Goal: Task Accomplishment & Management: Manage account settings

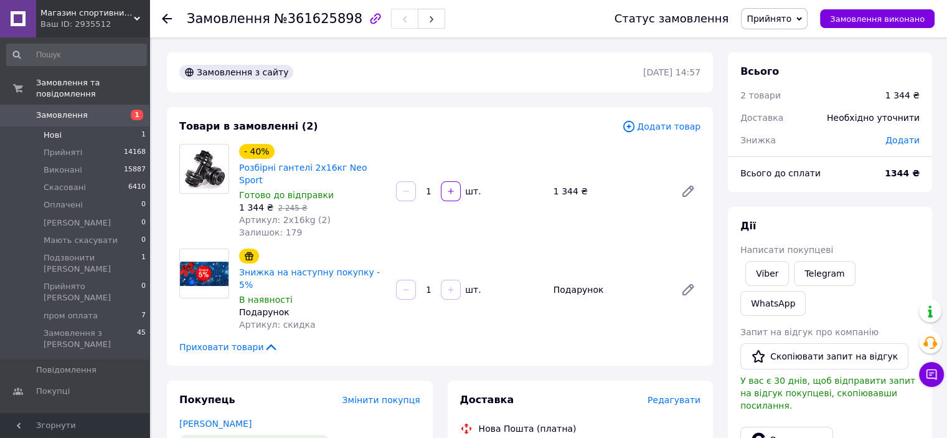
click at [52, 130] on span "Нові" at bounding box center [53, 135] width 18 height 11
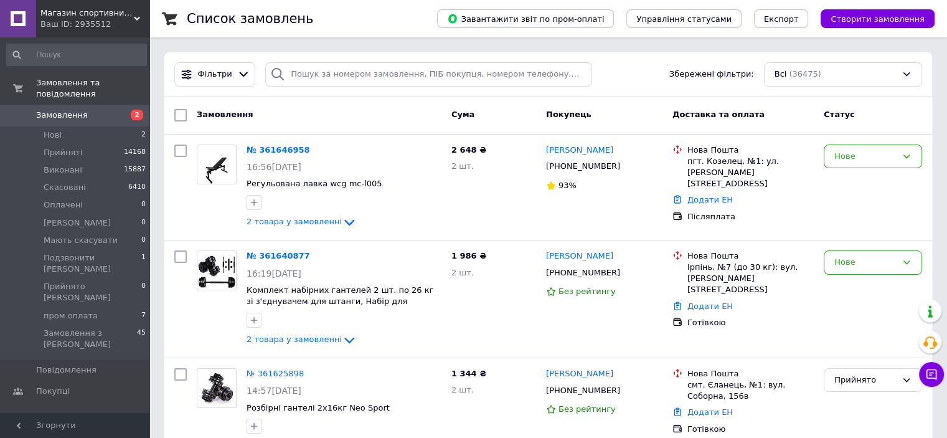
click at [83, 12] on span "Магазин спортивних товарів "PLANETSPORT"" at bounding box center [86, 12] width 93 height 11
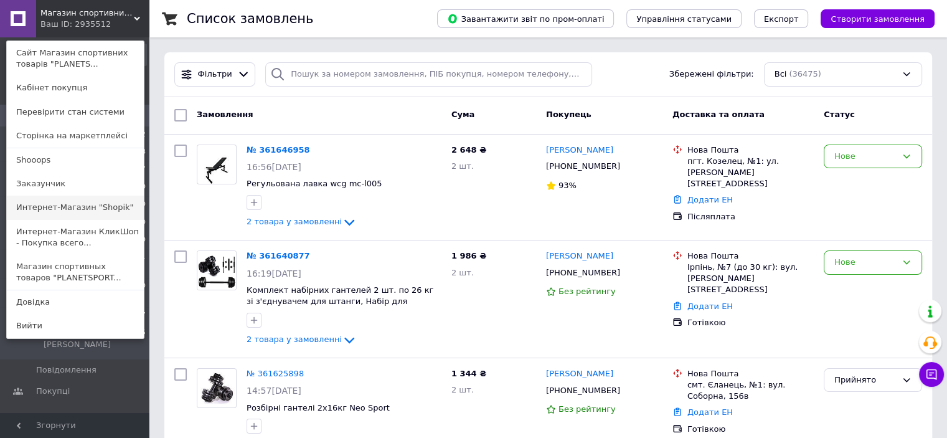
click at [83, 213] on link "Интернет-Магазин "Shopik"" at bounding box center [75, 208] width 137 height 24
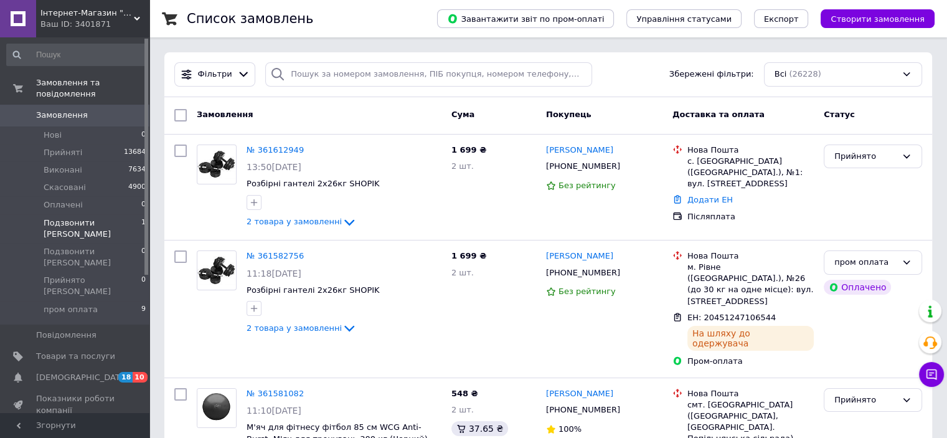
click at [92, 217] on span "Подзвонити [PERSON_NAME]" at bounding box center [93, 228] width 98 height 22
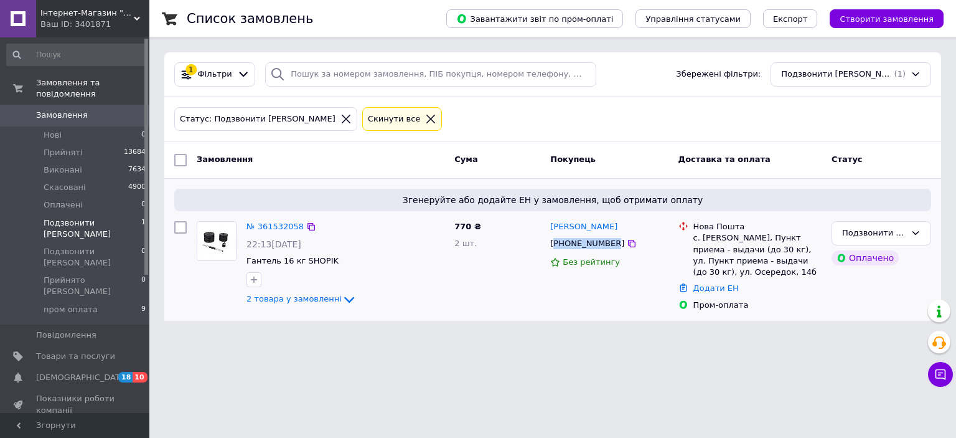
drag, startPoint x: 608, startPoint y: 243, endPoint x: 556, endPoint y: 238, distance: 52.5
click at [556, 238] on div "[PHONE_NUMBER]" at bounding box center [587, 243] width 79 height 16
click at [272, 224] on link "№ 361532058" at bounding box center [275, 226] width 57 height 9
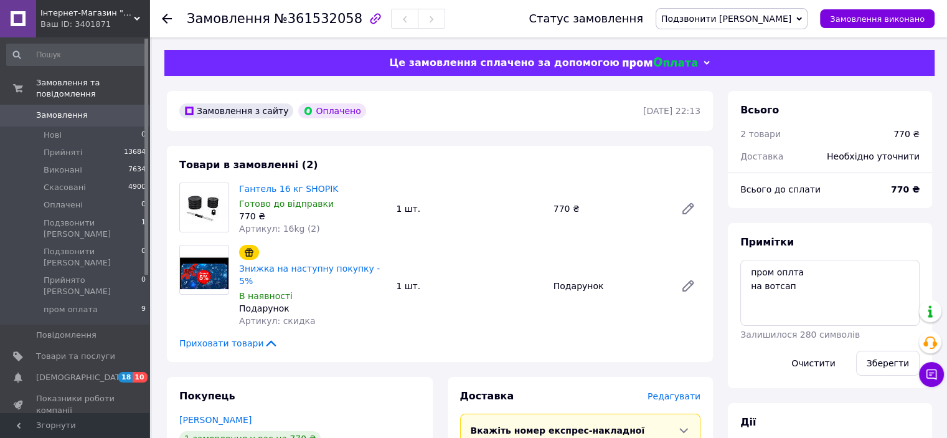
click at [87, 14] on span "Інтернет-Магазин "Shopik"" at bounding box center [86, 12] width 93 height 11
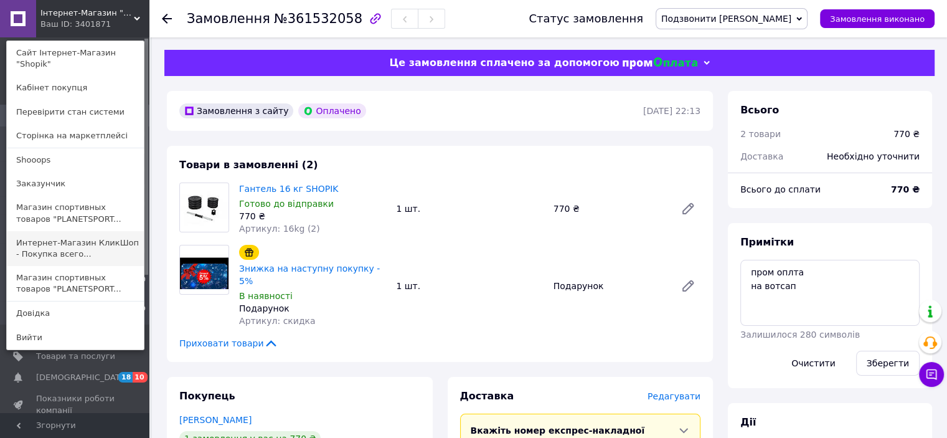
click at [66, 236] on link "Интернет-Магазин КликШоп - Покупка всего..." at bounding box center [75, 248] width 137 height 35
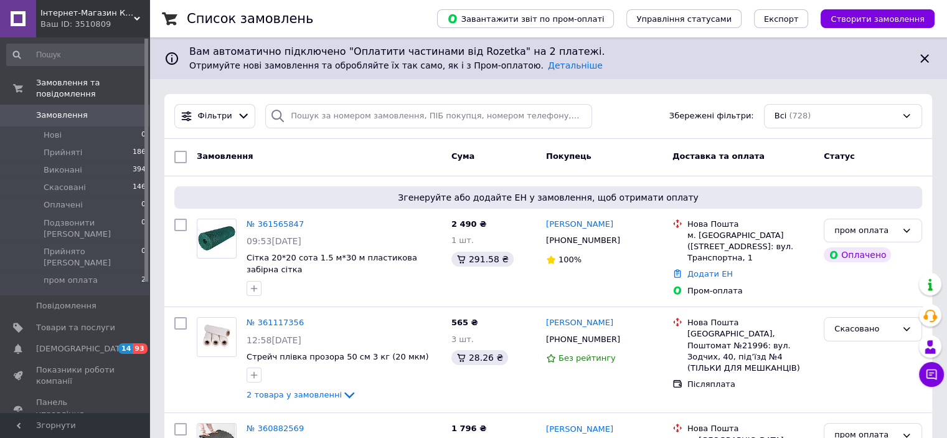
click at [100, 17] on span "Інтернет-Магазин КлікШоп - Купівля всього в один клік" at bounding box center [86, 12] width 93 height 11
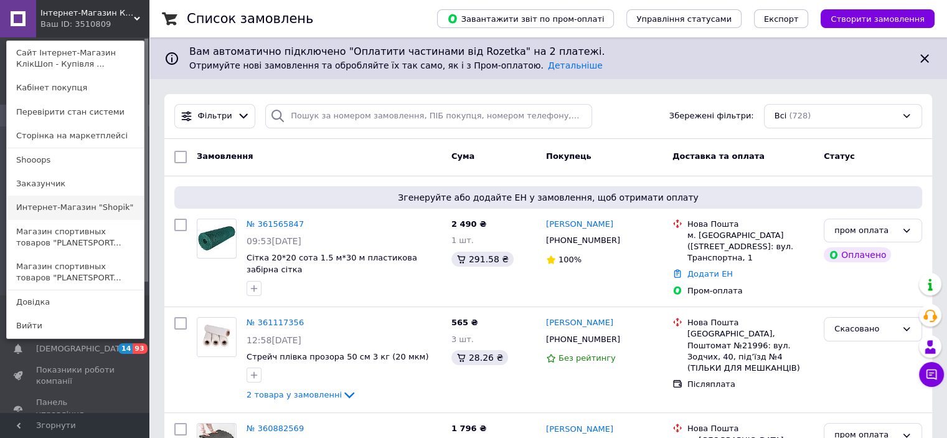
click at [87, 214] on link "Интернет-Магазин "Shopik"" at bounding box center [75, 208] width 137 height 24
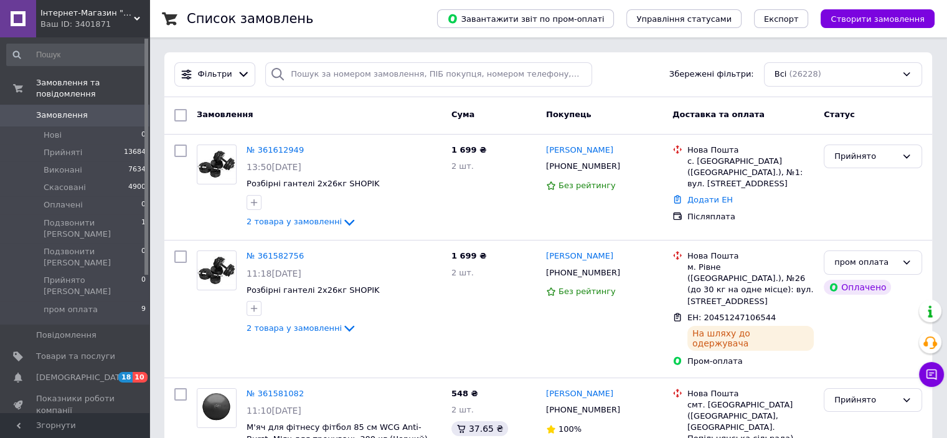
click at [107, 22] on div "Ваш ID: 3401871" at bounding box center [94, 24] width 109 height 11
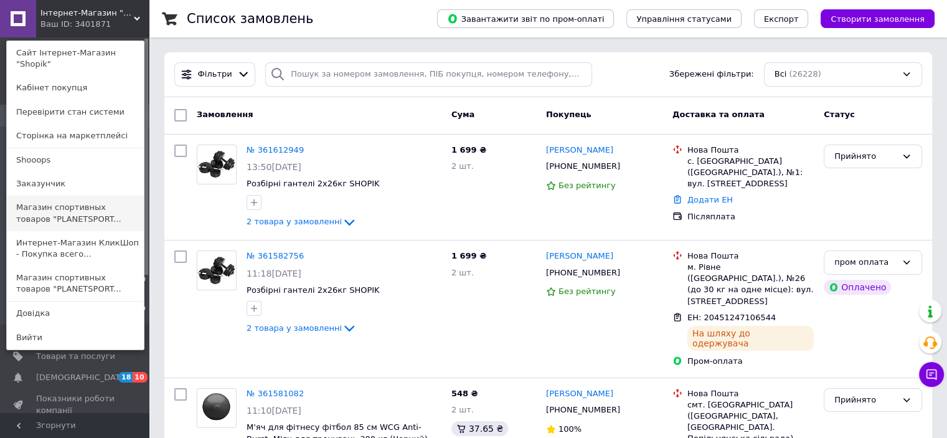
click at [92, 206] on link "Магазин спортивных товаров "PLANETSPORT..." at bounding box center [75, 213] width 137 height 35
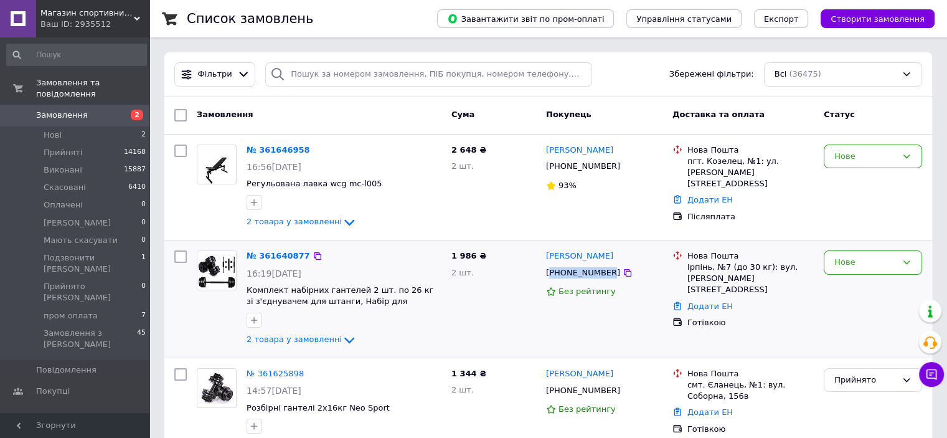
drag, startPoint x: 604, startPoint y: 271, endPoint x: 553, endPoint y: 273, distance: 51.1
click at [553, 273] on div "+380665298819" at bounding box center [583, 273] width 79 height 16
copy div "380665298819"
click at [212, 214] on div at bounding box center [217, 186] width 50 height 95
click at [214, 208] on div at bounding box center [217, 186] width 50 height 95
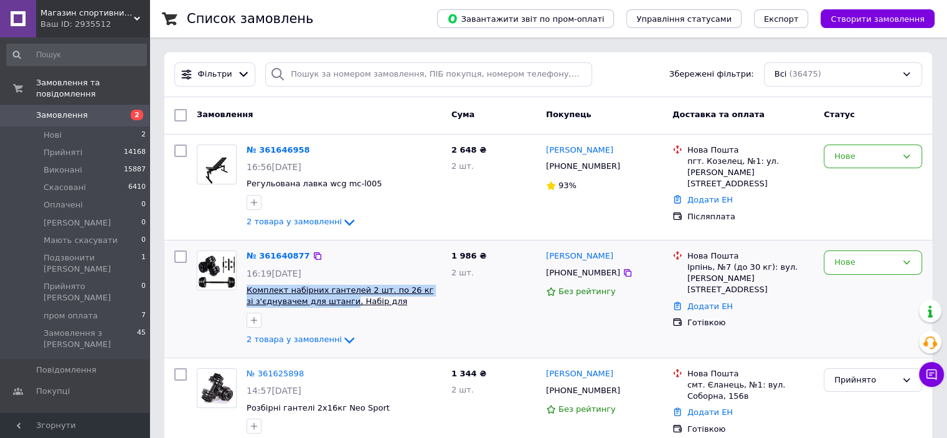
drag, startPoint x: 248, startPoint y: 288, endPoint x: 335, endPoint y: 304, distance: 88.6
click at [335, 304] on div "№ 361640877 16:19, 12.09.2025 Комплект набірних гантелей 2 шт. по 26 кг зі з'єд…" at bounding box center [344, 298] width 205 height 107
copy span "Комплект набірних гантелей 2 шт. по 26 кг зі з'єднувачем для штанги"
click at [220, 305] on div at bounding box center [217, 298] width 50 height 107
drag, startPoint x: 219, startPoint y: 314, endPoint x: 403, endPoint y: 299, distance: 184.9
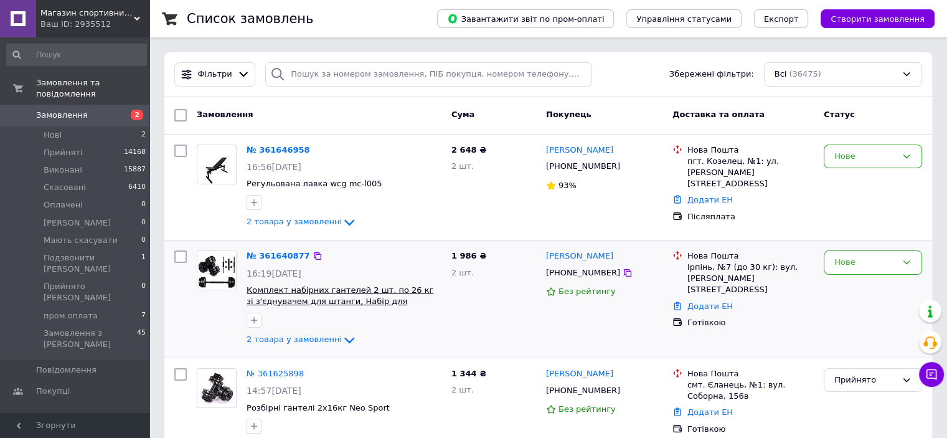
click at [219, 313] on div at bounding box center [217, 298] width 50 height 107
drag, startPoint x: 685, startPoint y: 263, endPoint x: 763, endPoint y: 265, distance: 77.8
click at [763, 265] on div "Нова Пошта Ірпінь, №7 (до 30 кг): вул. Садова, 70" at bounding box center [750, 272] width 131 height 45
copy div "Ірпінь, №7 (до 30 кг)"
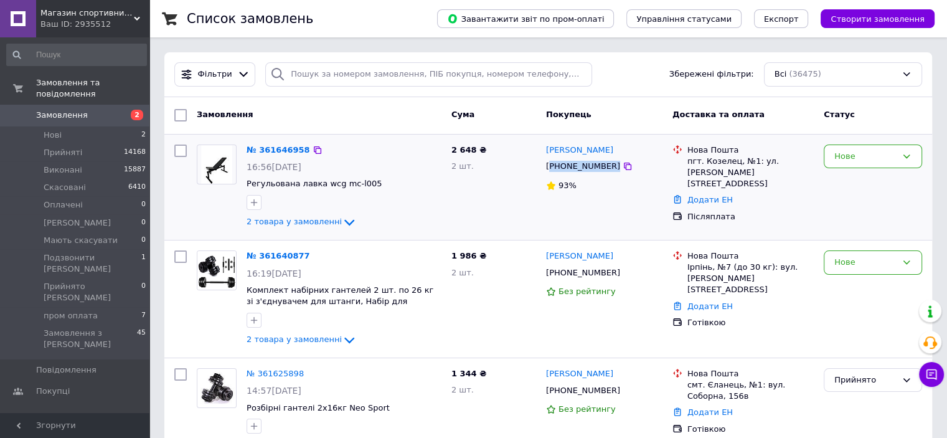
drag, startPoint x: 605, startPoint y: 169, endPoint x: 550, endPoint y: 169, distance: 54.2
click at [550, 169] on div "[PHONE_NUMBER]" at bounding box center [604, 166] width 119 height 14
copy div "380931994078"
click at [883, 264] on div "Нове" at bounding box center [865, 262] width 62 height 13
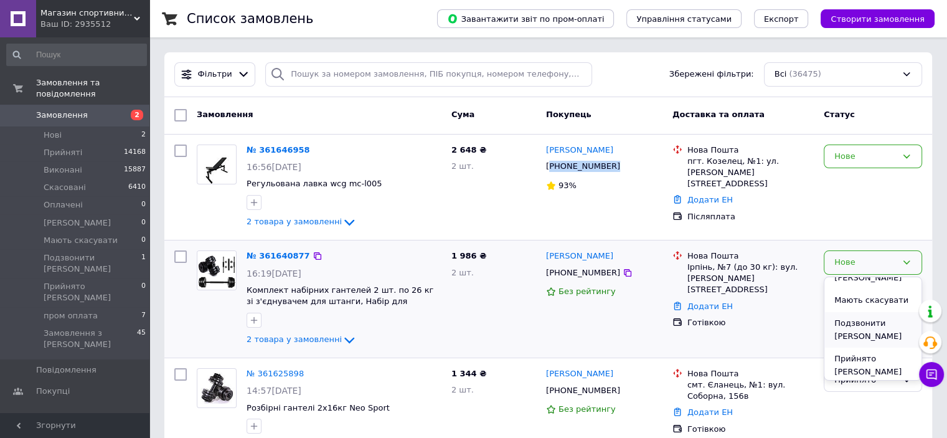
click at [854, 321] on li "Подзвонити [PERSON_NAME]" at bounding box center [872, 329] width 97 height 35
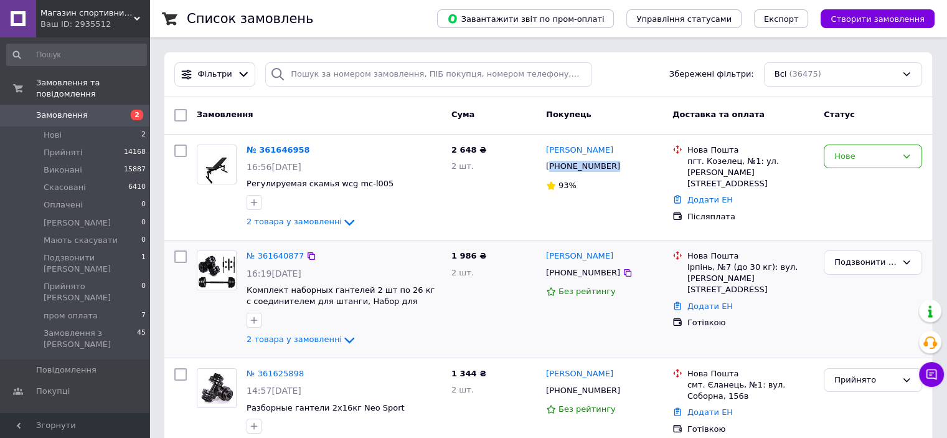
click at [290, 256] on link "№ 361640877" at bounding box center [275, 255] width 57 height 9
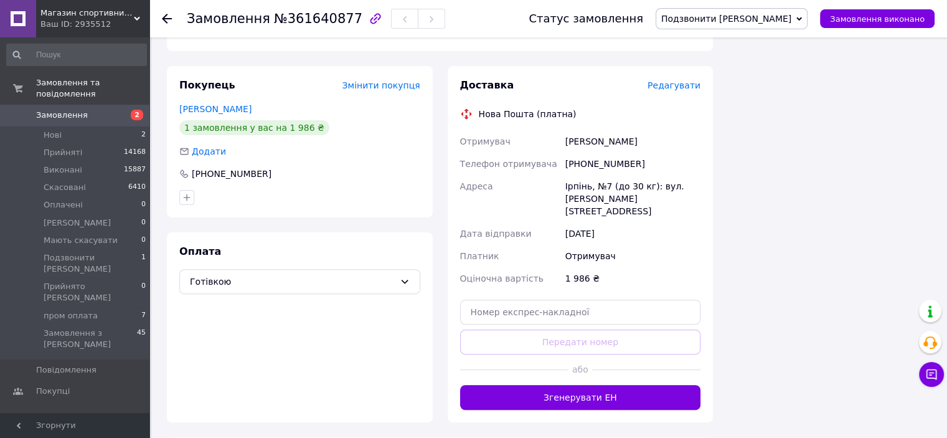
scroll to position [354, 0]
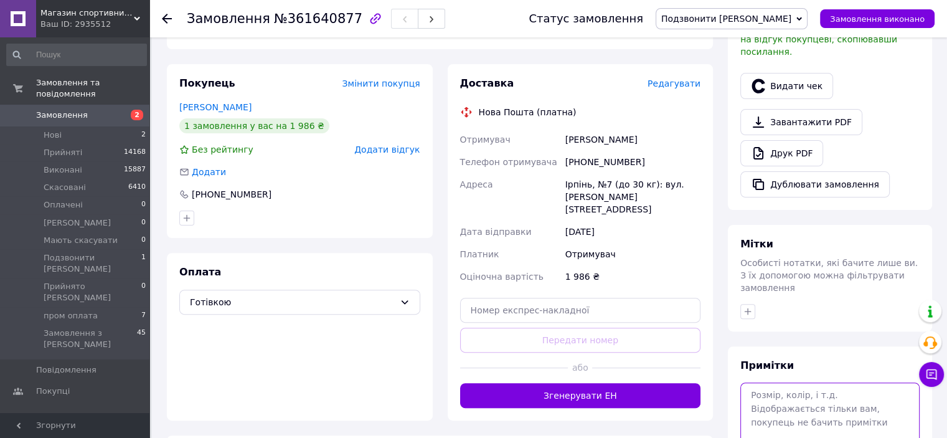
click at [770, 382] on textarea at bounding box center [829, 415] width 179 height 66
type textarea "на вайбер"
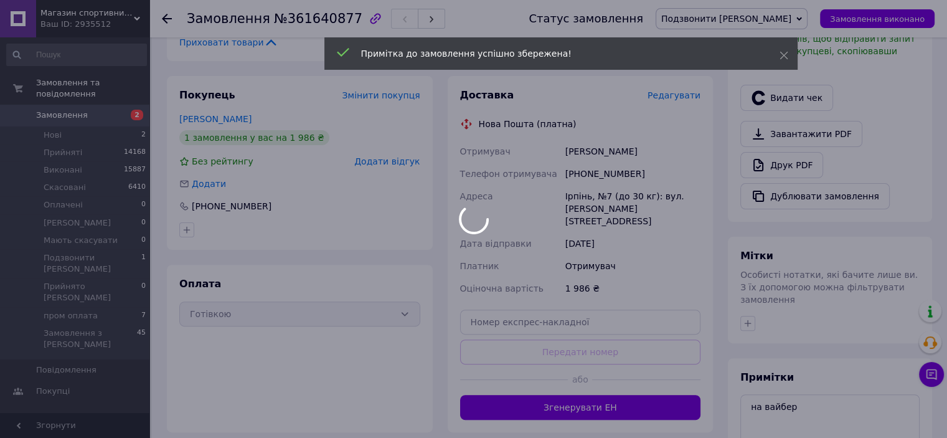
scroll to position [0, 0]
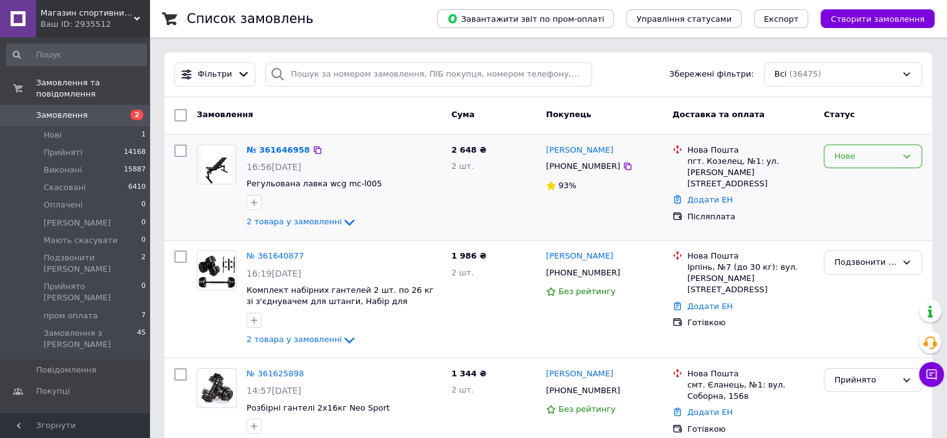
click at [885, 155] on div "Нове" at bounding box center [865, 156] width 62 height 13
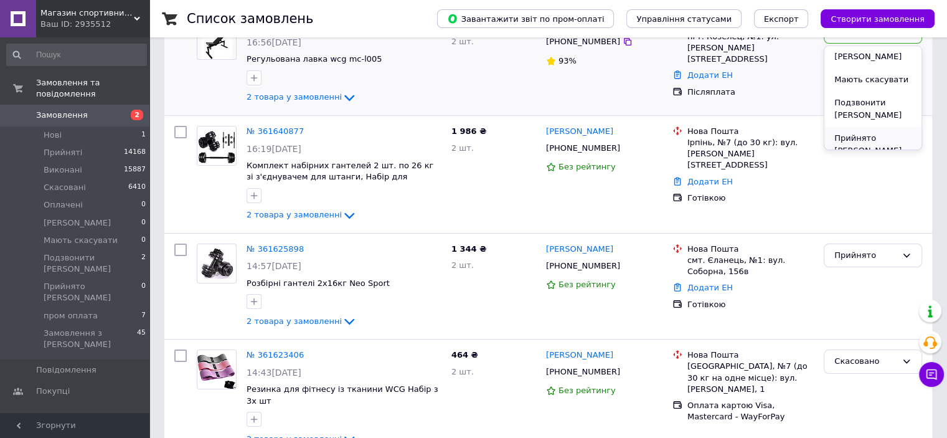
scroll to position [101, 0]
click at [861, 92] on li "Подзвонити [PERSON_NAME]" at bounding box center [872, 99] width 97 height 35
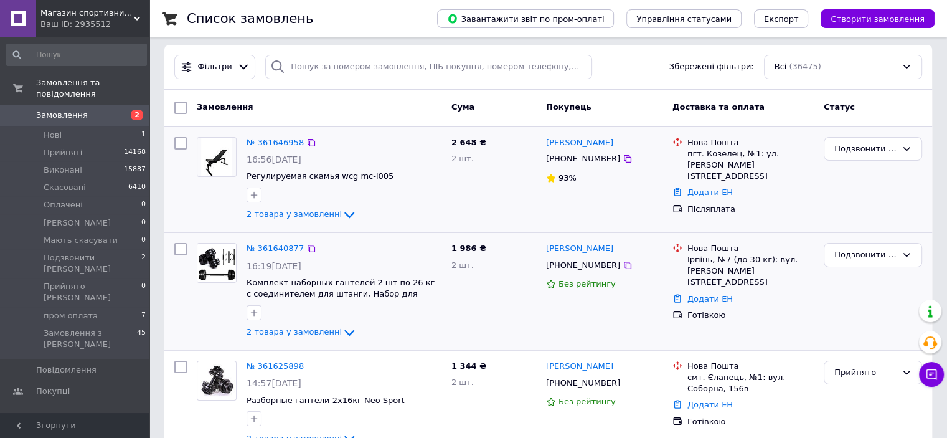
scroll to position [0, 0]
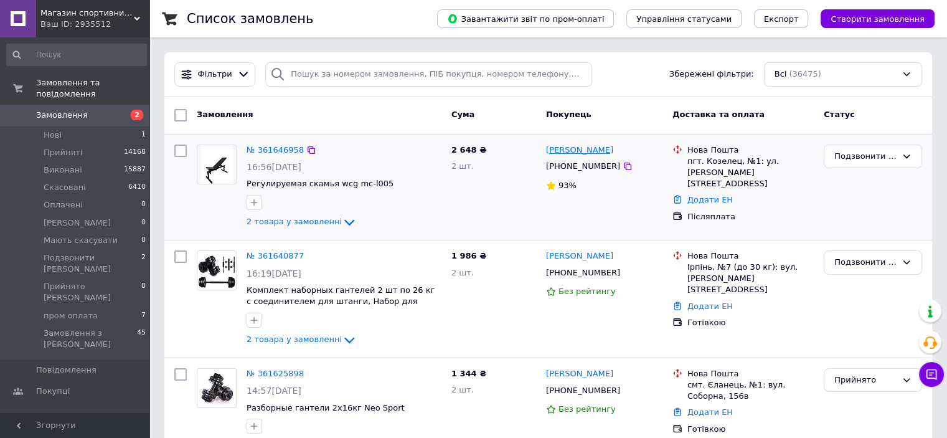
click at [575, 151] on link "Олена Дзюба" at bounding box center [579, 150] width 67 height 12
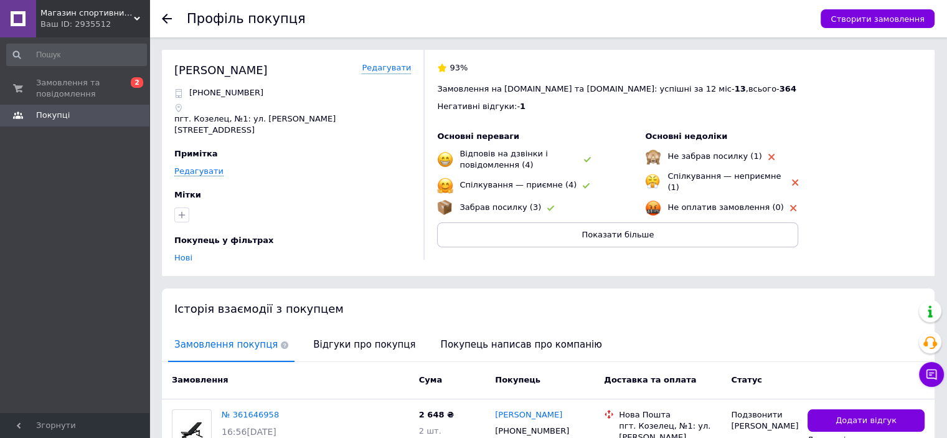
scroll to position [99, 0]
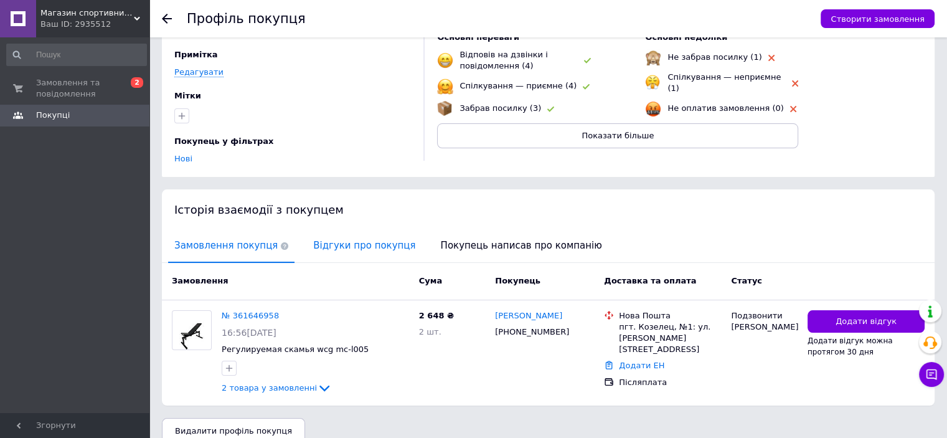
drag, startPoint x: 321, startPoint y: 226, endPoint x: 324, endPoint y: 217, distance: 9.8
click at [321, 230] on span "Відгуки про покупця" at bounding box center [364, 246] width 115 height 32
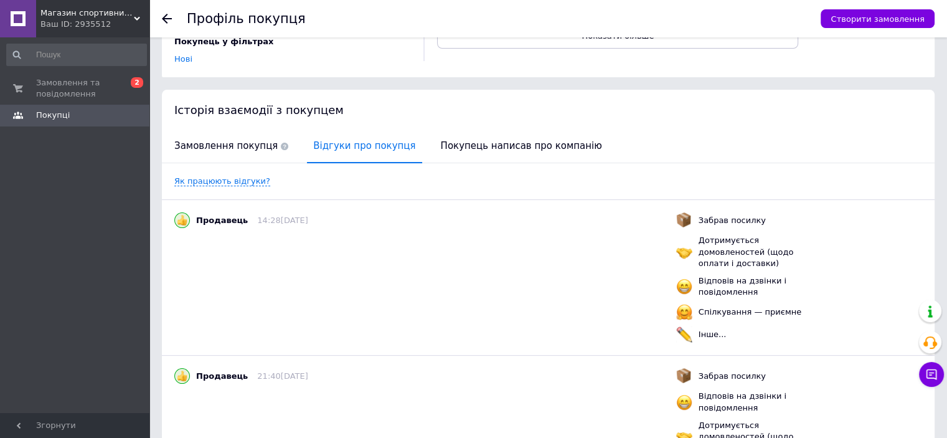
scroll to position [0, 0]
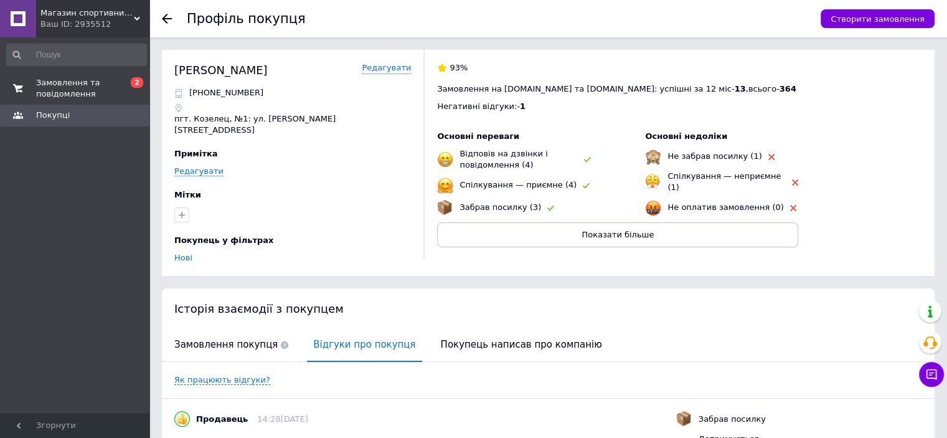
click at [77, 92] on span "Замовлення та повідомлення" at bounding box center [75, 88] width 79 height 22
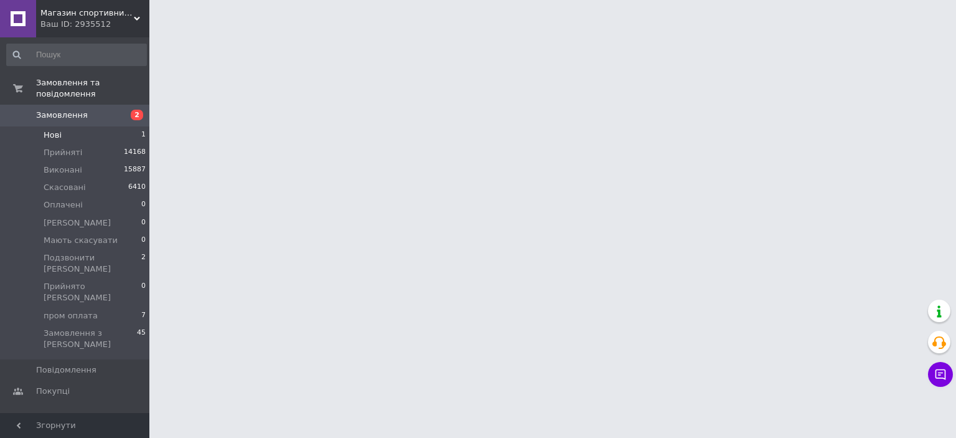
click at [80, 126] on li "Нові 1" at bounding box center [76, 134] width 153 height 17
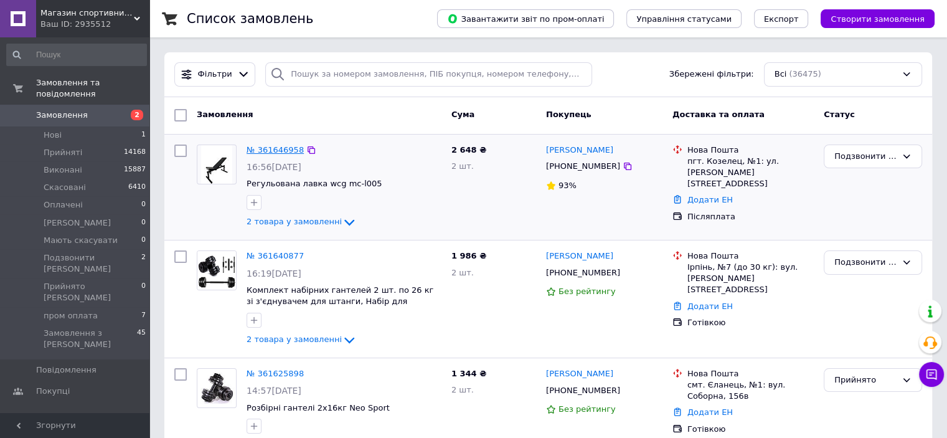
click at [273, 153] on link "№ 361646958" at bounding box center [275, 149] width 57 height 9
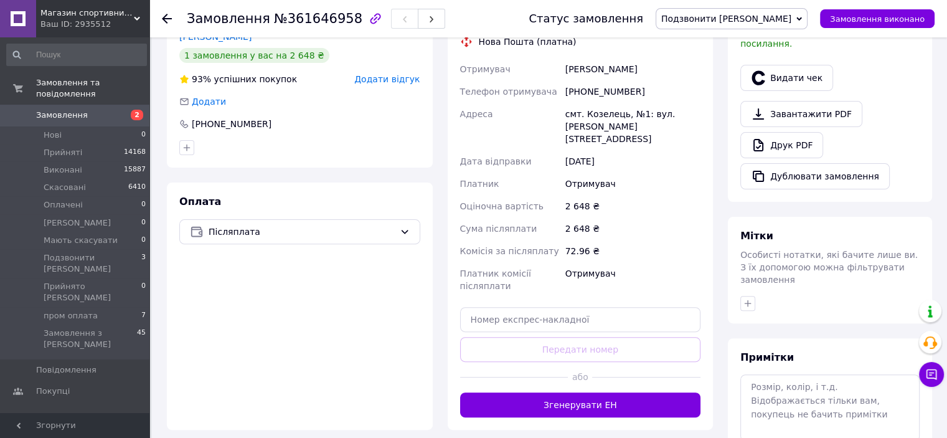
scroll to position [374, 0]
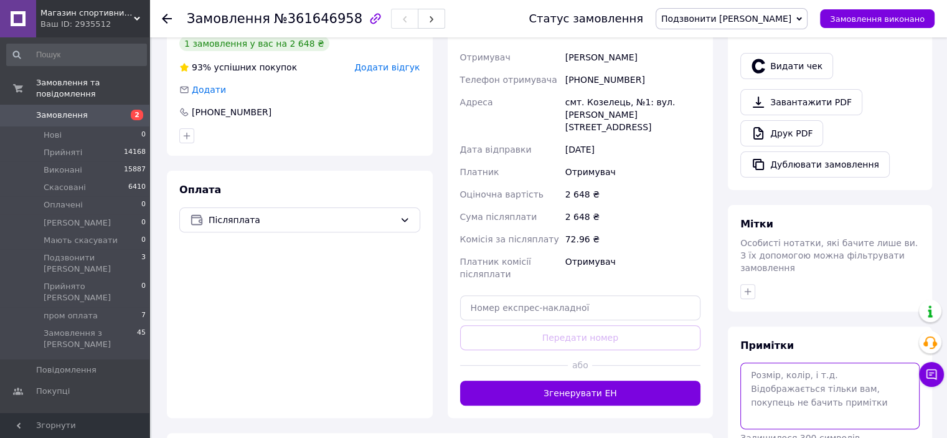
click at [760, 362] on textarea at bounding box center [829, 395] width 179 height 66
type textarea "дивиться варіанти"
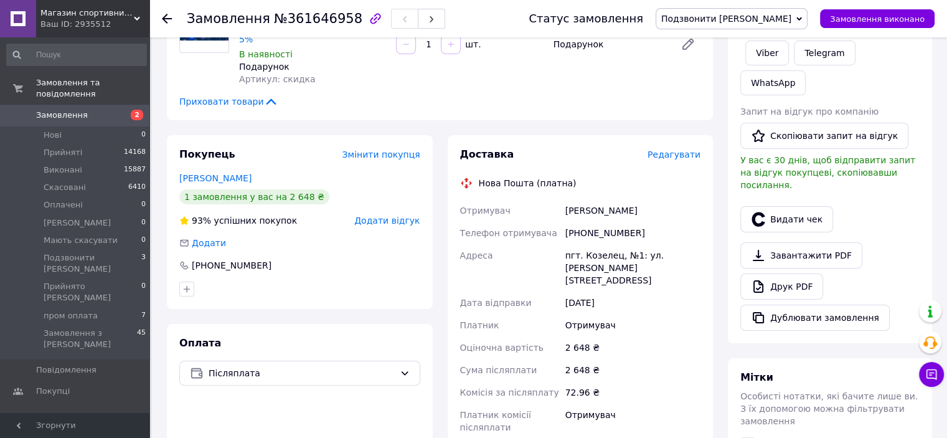
scroll to position [0, 0]
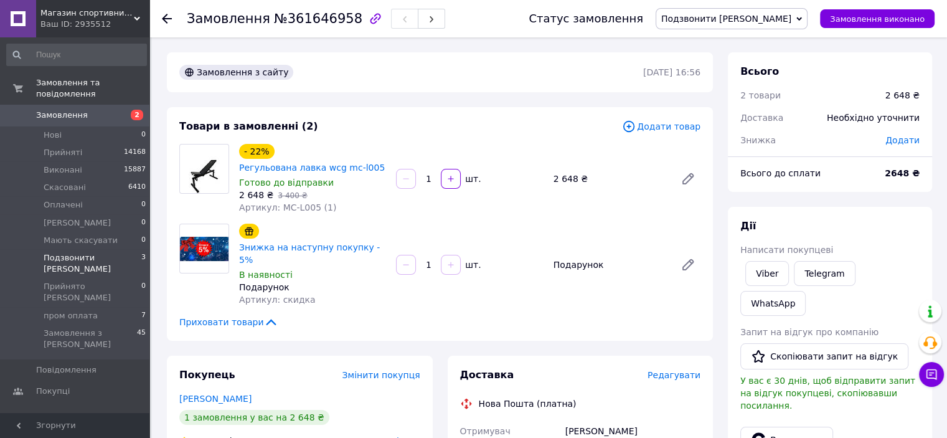
click at [103, 252] on span "Подзвонити [PERSON_NAME]" at bounding box center [93, 263] width 98 height 22
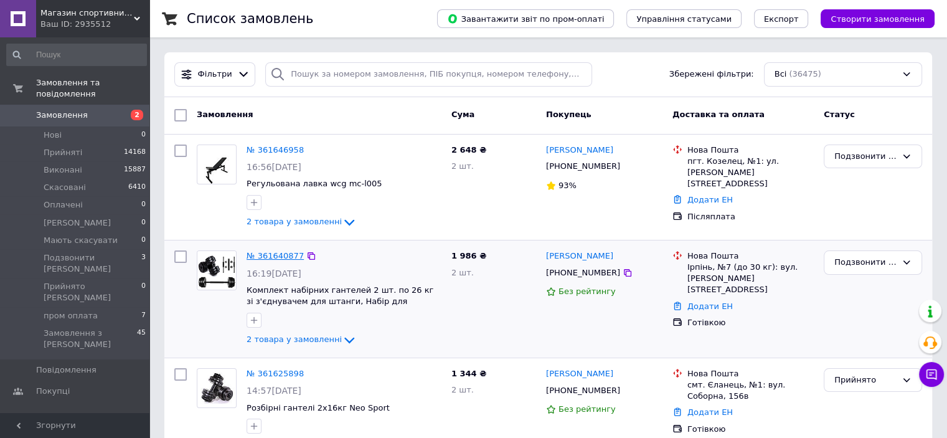
click at [283, 256] on link "№ 361640877" at bounding box center [275, 255] width 57 height 9
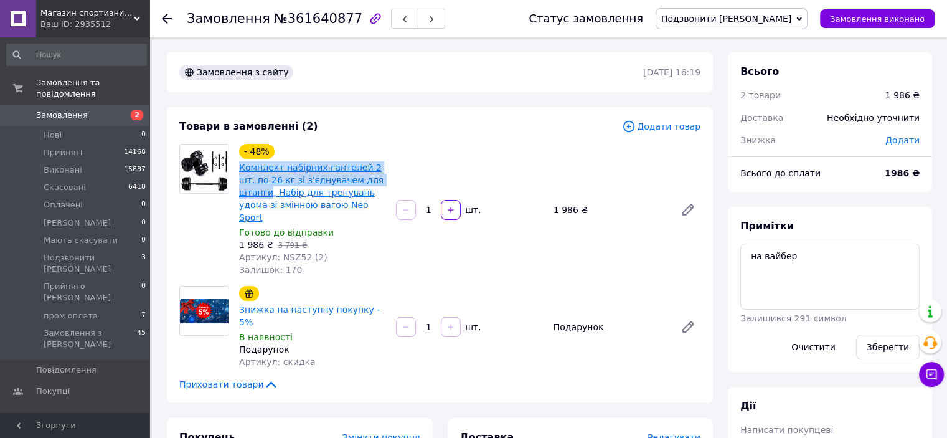
drag, startPoint x: 235, startPoint y: 165, endPoint x: 377, endPoint y: 176, distance: 141.7
click at [377, 176] on div "- 48% Комплект набірних гантелей 2 шт. по 26 кг зі з'єднувачем для штанги, Набі…" at bounding box center [312, 209] width 157 height 137
copy link "Комплект набірних гантелей 2 шт. по 26 кг зі з'єднувачем для штанги"
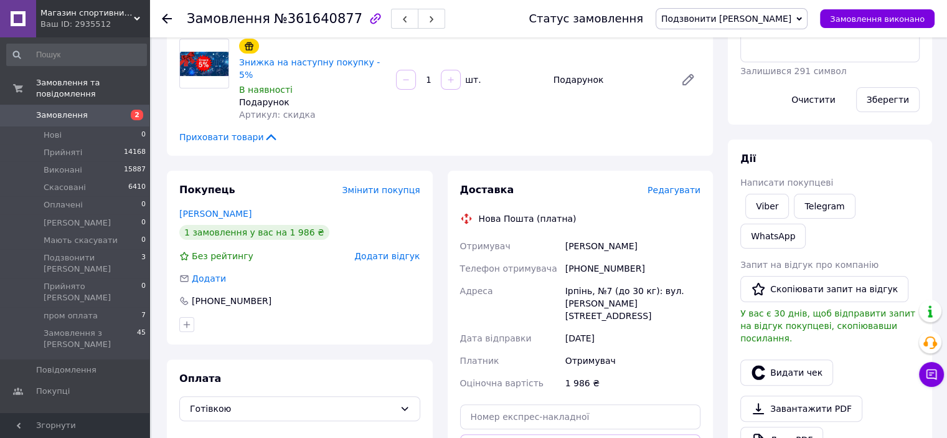
scroll to position [311, 0]
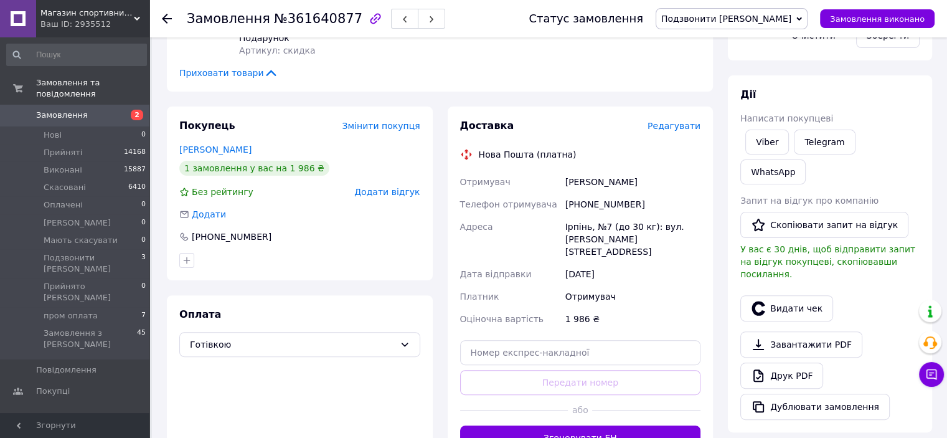
drag, startPoint x: 564, startPoint y: 157, endPoint x: 655, endPoint y: 163, distance: 91.1
click at [655, 171] on div "Джулій Владислав" at bounding box center [633, 182] width 140 height 22
copy div "Джулій Владислав"
drag, startPoint x: 565, startPoint y: 177, endPoint x: 644, endPoint y: 183, distance: 78.7
click at [644, 193] on div "[PHONE_NUMBER]" at bounding box center [633, 204] width 140 height 22
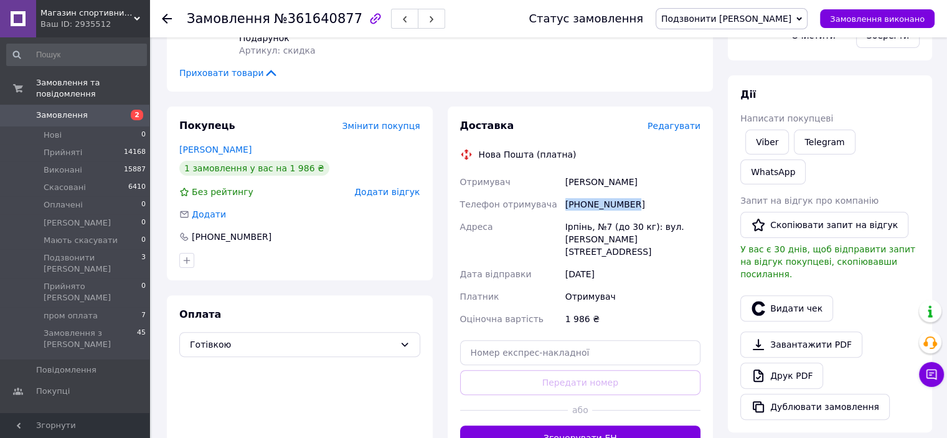
copy div "[PHONE_NUMBER]"
drag, startPoint x: 565, startPoint y: 199, endPoint x: 584, endPoint y: 212, distance: 22.8
click at [584, 215] on div "Ірпінь, №7 (до 30 кг): вул. [PERSON_NAME][STREET_ADDRESS]" at bounding box center [633, 238] width 140 height 47
copy div "Ірпінь, №7 (до 30 кг): вул. [PERSON_NAME][STREET_ADDRESS]"
click at [770, 19] on span "Подзвонити [PERSON_NAME]" at bounding box center [726, 19] width 130 height 10
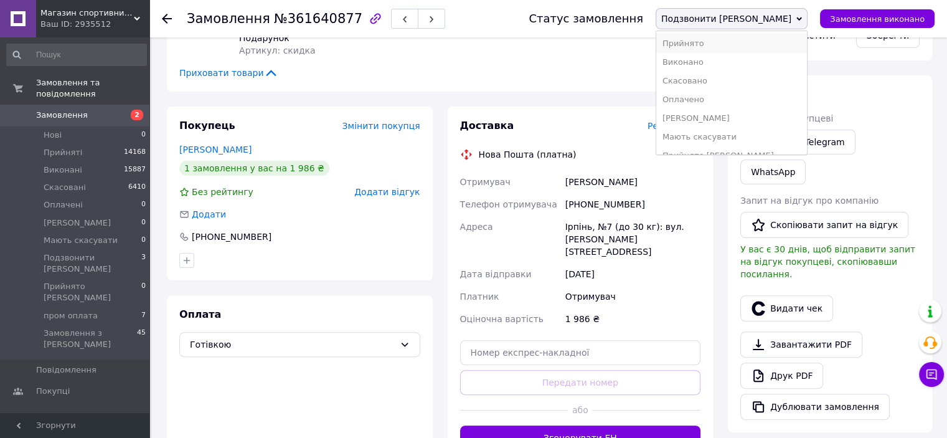
click at [764, 44] on li "Прийнято" at bounding box center [731, 43] width 151 height 19
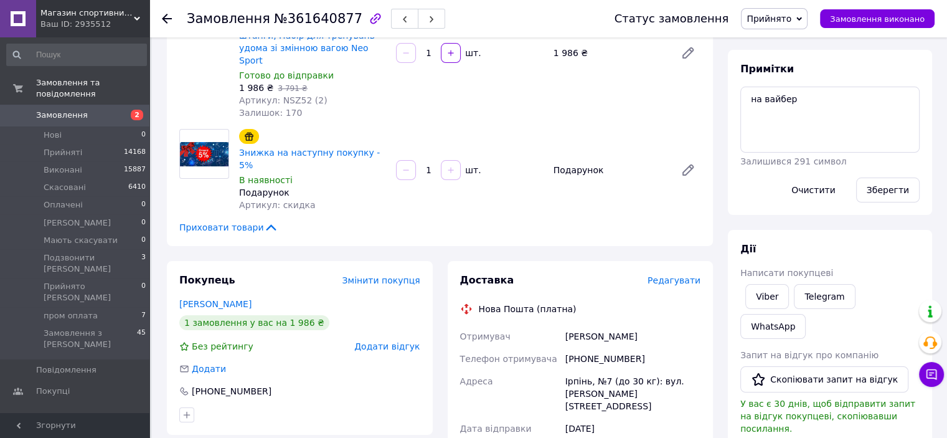
scroll to position [0, 0]
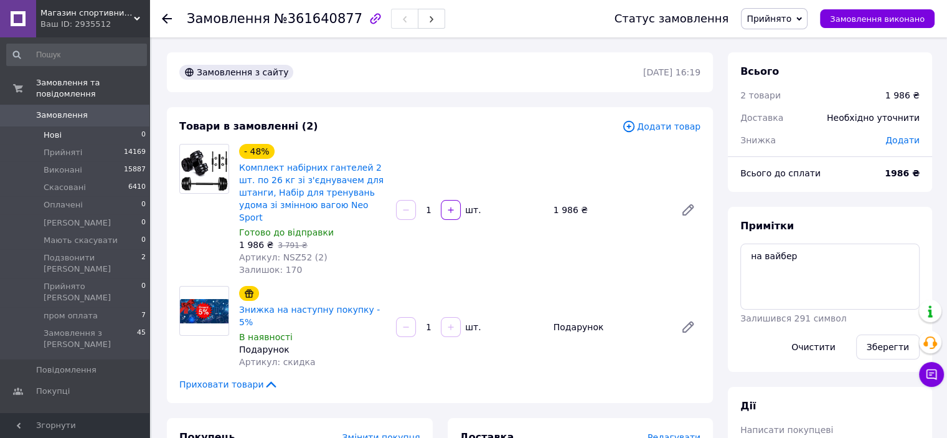
click at [86, 126] on li "Нові 0" at bounding box center [76, 134] width 153 height 17
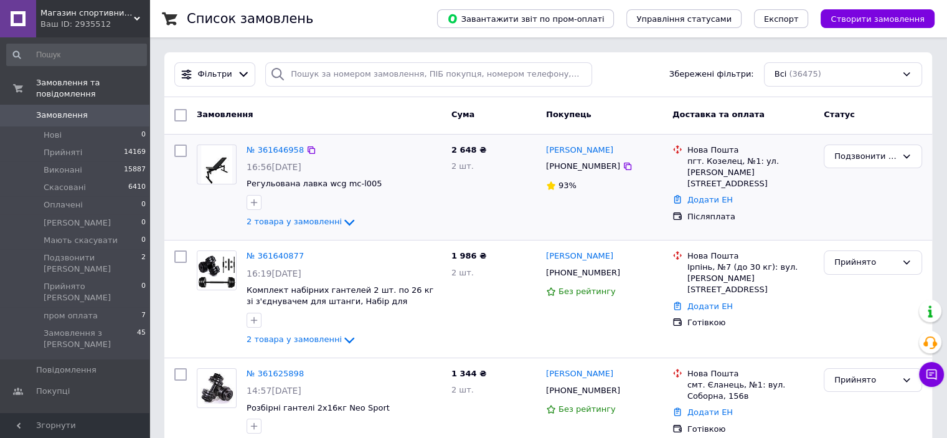
click at [209, 210] on div at bounding box center [217, 186] width 50 height 95
drag, startPoint x: 603, startPoint y: 165, endPoint x: 551, endPoint y: 165, distance: 52.3
click at [551, 165] on div "[PHONE_NUMBER]" at bounding box center [583, 166] width 79 height 16
copy div "380931994078"
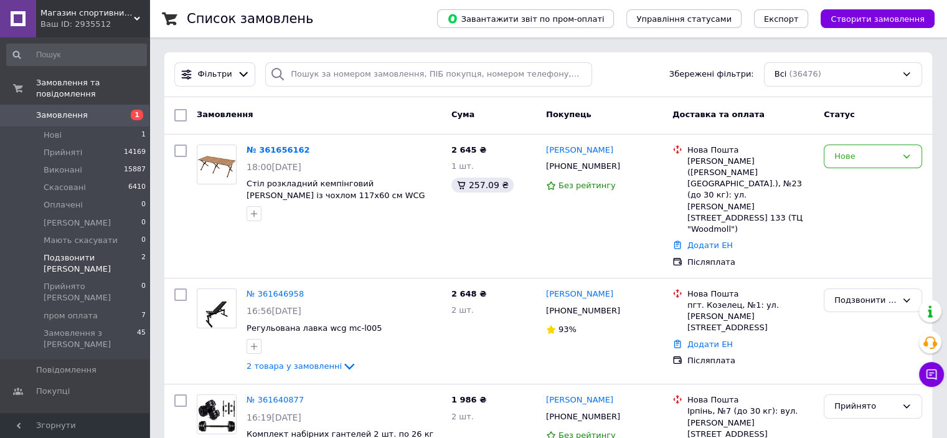
click at [85, 252] on span "Подзвонити [PERSON_NAME]" at bounding box center [93, 263] width 98 height 22
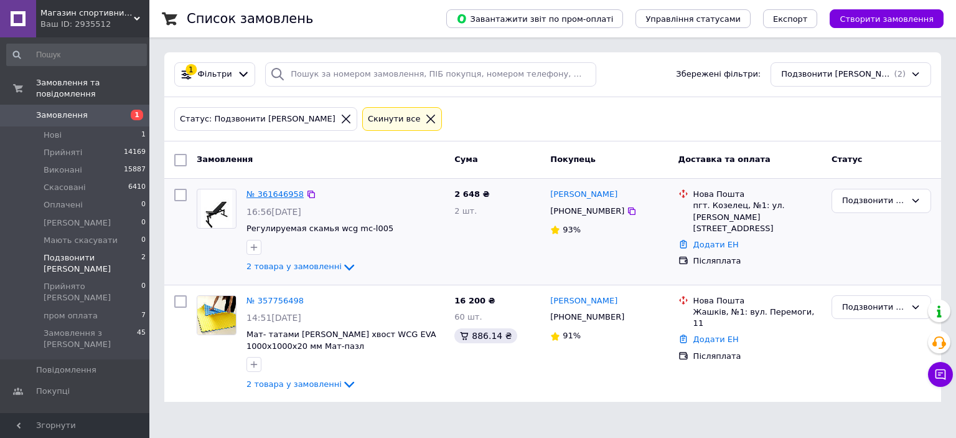
click at [272, 197] on link "№ 361646958" at bounding box center [275, 193] width 57 height 9
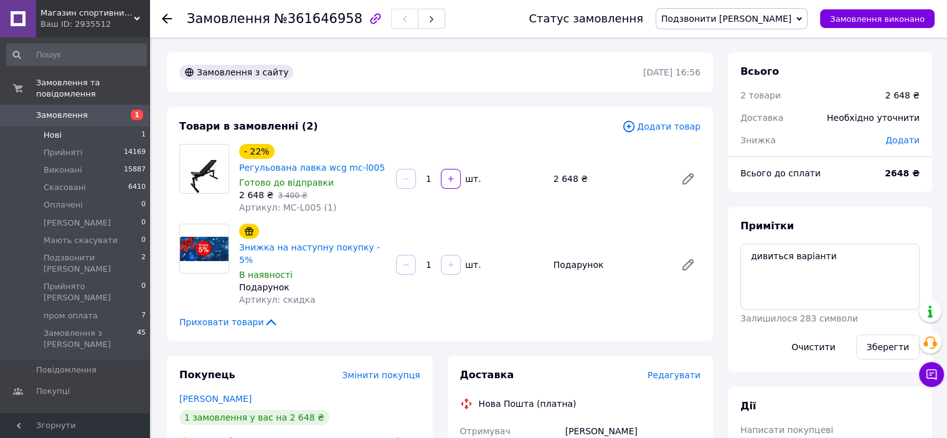
click at [76, 126] on li "Нові 1" at bounding box center [76, 134] width 153 height 17
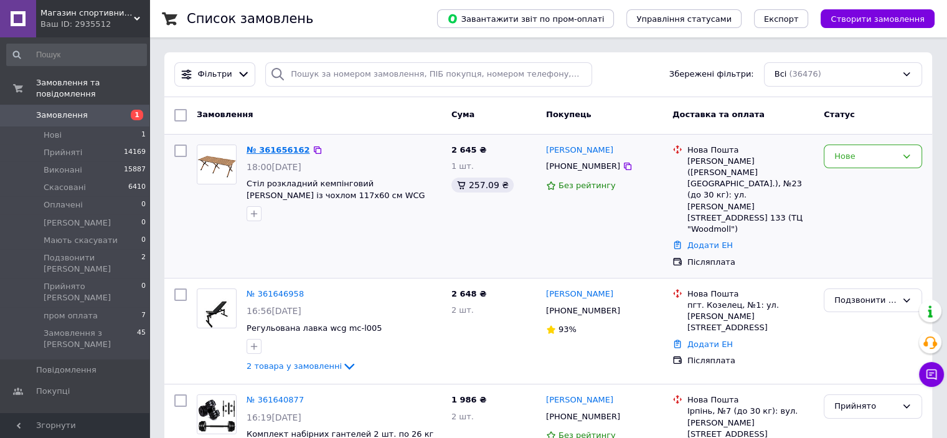
click at [275, 152] on link "№ 361656162" at bounding box center [279, 149] width 64 height 9
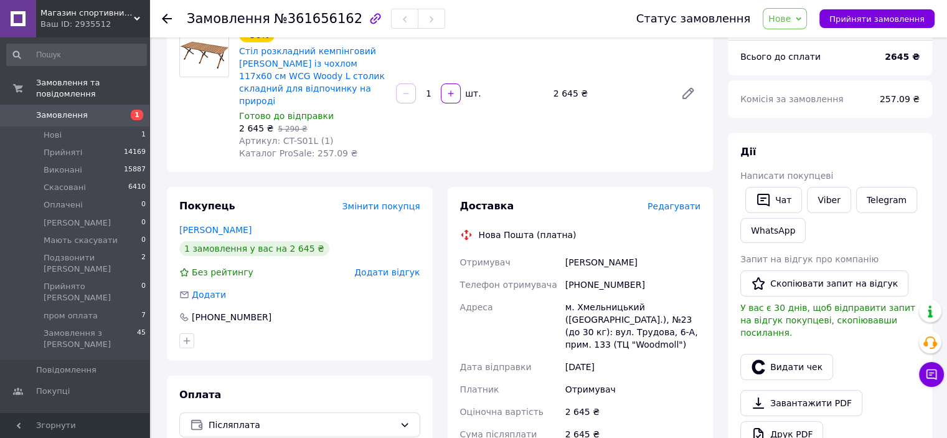
scroll to position [125, 0]
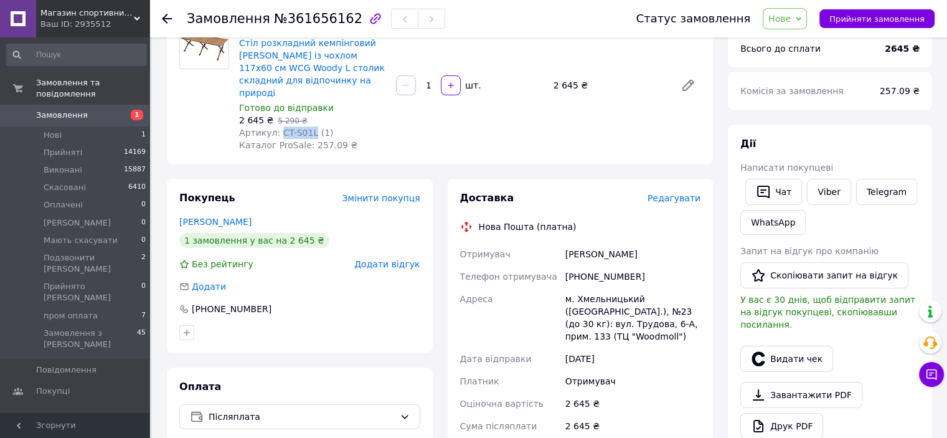
drag, startPoint x: 306, startPoint y: 121, endPoint x: 277, endPoint y: 121, distance: 29.3
click at [277, 128] on span "Артикул: CT-S01L (1)" at bounding box center [286, 133] width 94 height 10
copy span "CT-S01L"
drag, startPoint x: 630, startPoint y: 241, endPoint x: 562, endPoint y: 238, distance: 67.3
click at [563, 243] on div "[PERSON_NAME]" at bounding box center [633, 254] width 140 height 22
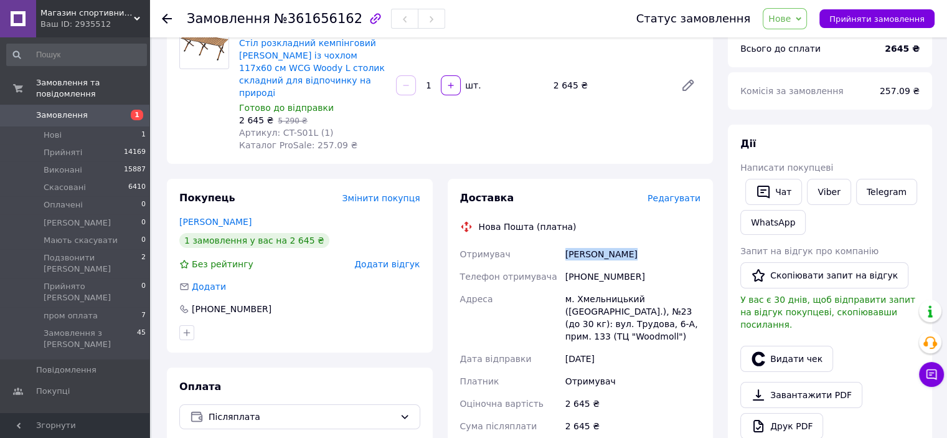
copy div "[PERSON_NAME]"
drag, startPoint x: 633, startPoint y: 265, endPoint x: 571, endPoint y: 267, distance: 61.7
click at [571, 267] on div "[PHONE_NUMBER]" at bounding box center [633, 276] width 140 height 22
copy div "380664292309"
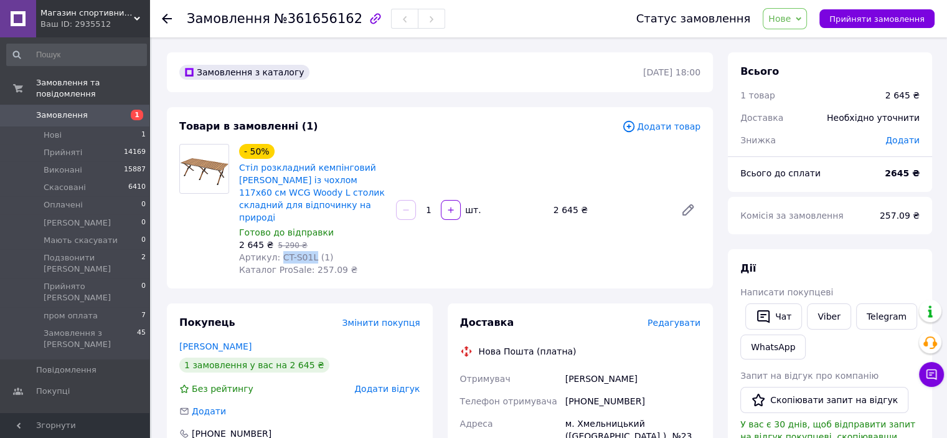
drag, startPoint x: 306, startPoint y: 247, endPoint x: 276, endPoint y: 243, distance: 30.1
click at [276, 252] on span "Артикул: CT-S01L (1)" at bounding box center [286, 257] width 94 height 10
copy span "CT-S01L"
click at [791, 22] on span "Нове" at bounding box center [779, 19] width 22 height 10
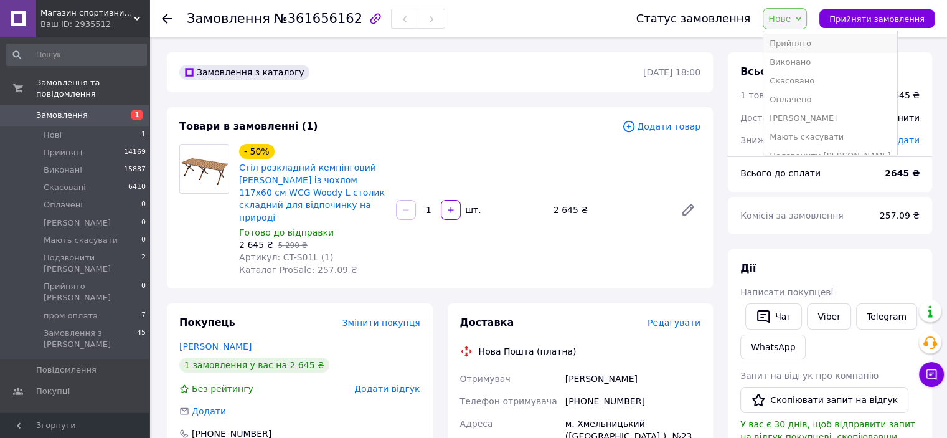
click at [802, 42] on li "Прийнято" at bounding box center [829, 43] width 133 height 19
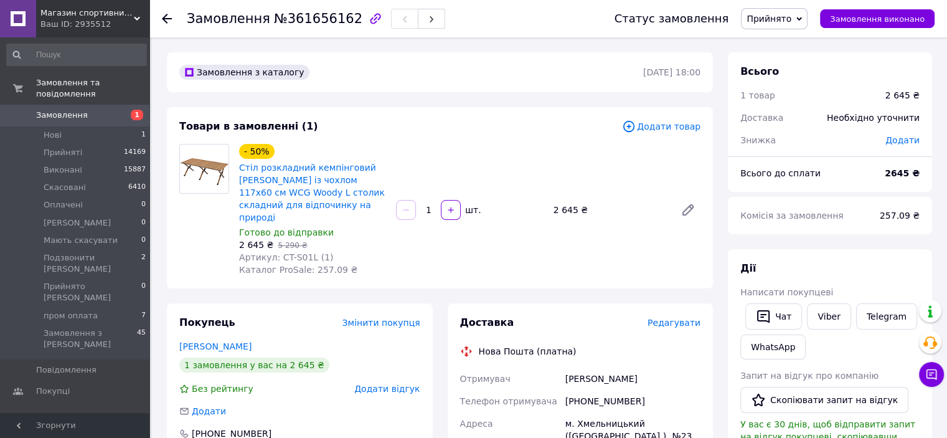
click at [74, 15] on span "Магазин спортивних товарів "PLANETSPORT"" at bounding box center [86, 12] width 93 height 11
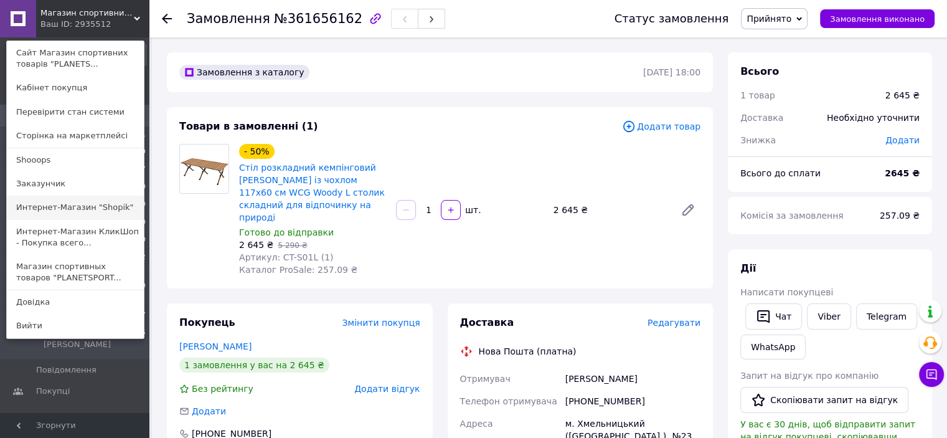
click at [71, 216] on link "Интернет-Магазин "Shopik"" at bounding box center [75, 208] width 137 height 24
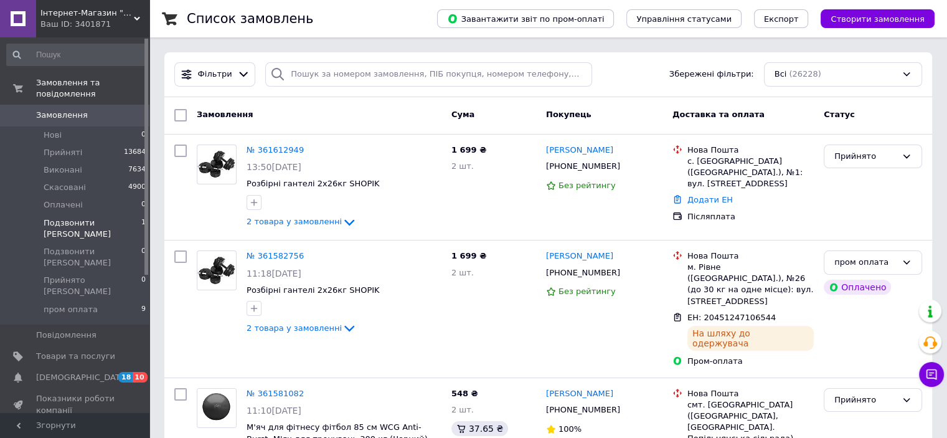
click at [75, 217] on span "Подзвонити [PERSON_NAME]" at bounding box center [93, 228] width 98 height 22
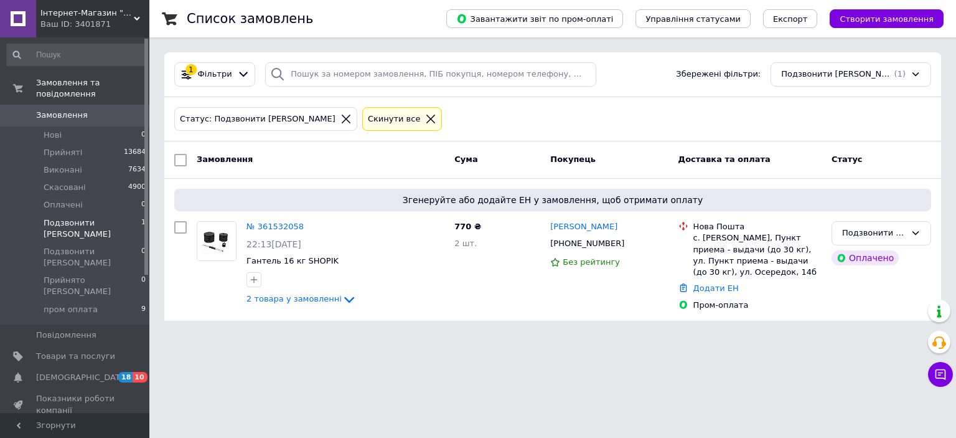
click at [98, 23] on div "Ваш ID: 3401871" at bounding box center [94, 24] width 109 height 11
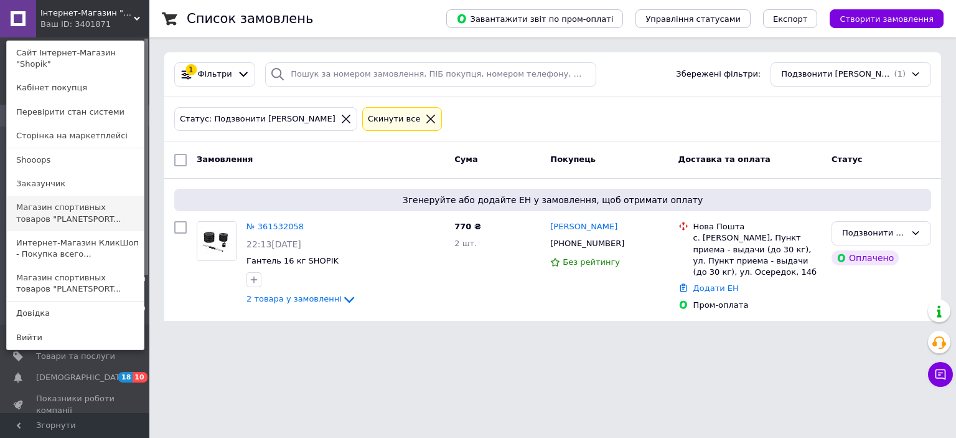
click at [69, 205] on link "Магазин спортивных товаров "PLANETSPORT..." at bounding box center [75, 213] width 137 height 35
